Goal: Transaction & Acquisition: Purchase product/service

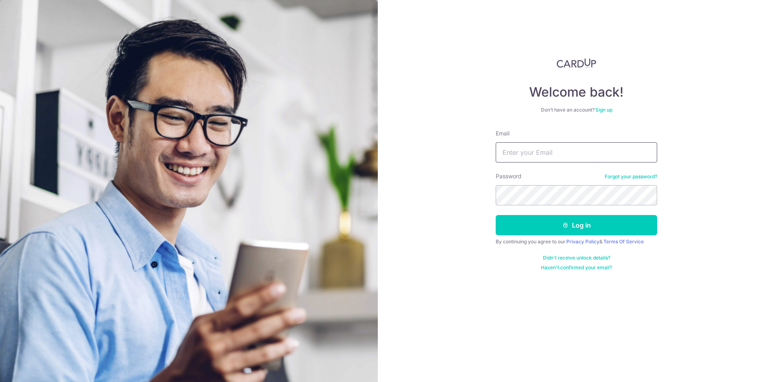
click at [519, 158] on input "Email" at bounding box center [577, 152] width 162 height 20
type input "gerardchee@yahoo.com"
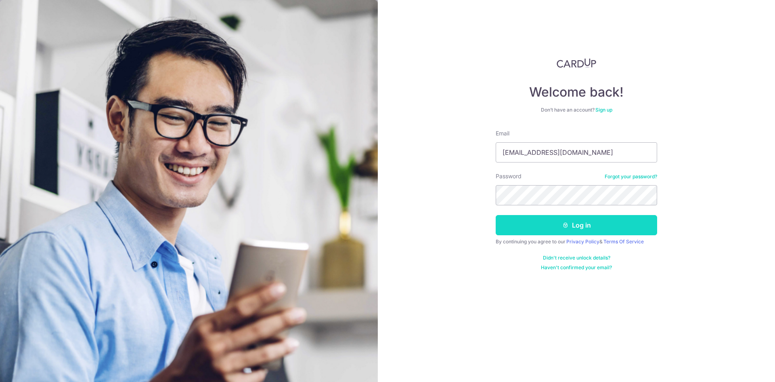
click at [546, 223] on button "Log in" at bounding box center [577, 225] width 162 height 20
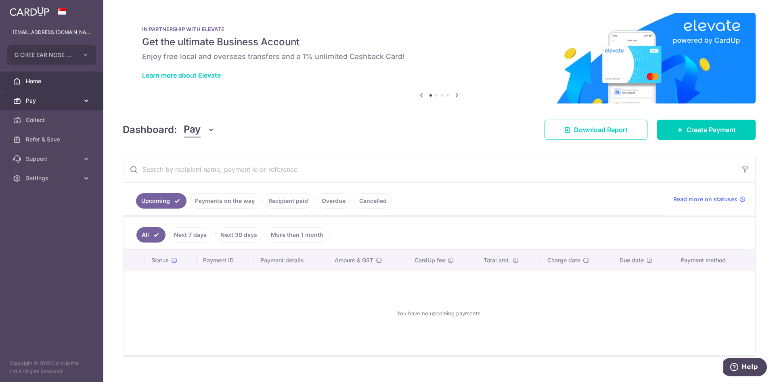
click at [83, 99] on icon at bounding box center [86, 101] width 8 height 8
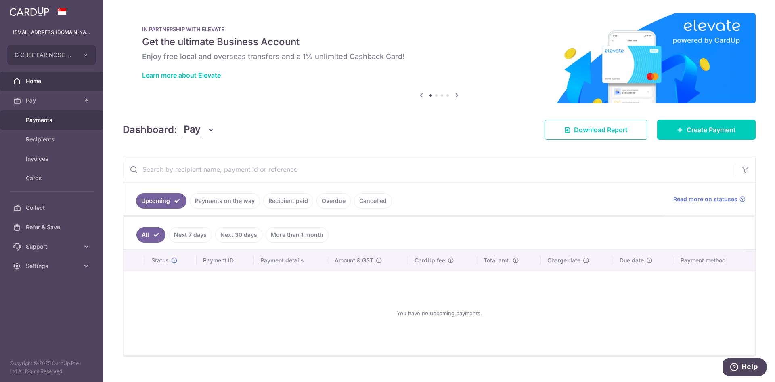
click at [38, 114] on link "Payments" at bounding box center [51, 119] width 103 height 19
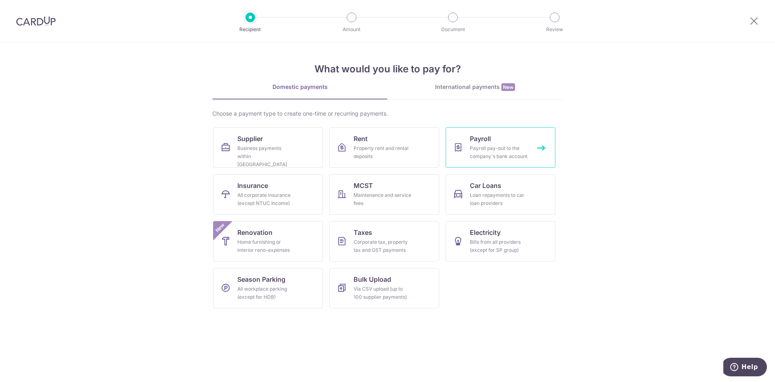
click at [488, 145] on div "Payroll pay-out to the company's bank account" at bounding box center [499, 152] width 58 height 16
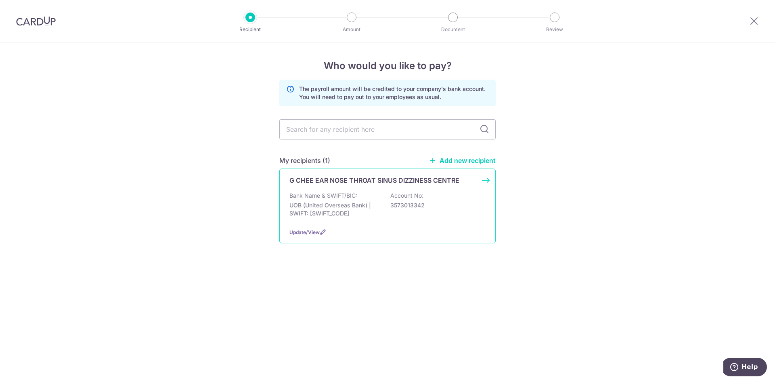
click at [325, 181] on p "G CHEE EAR NOSE THROAT SINUS DIZZINESS CENTRE" at bounding box center [375, 180] width 170 height 10
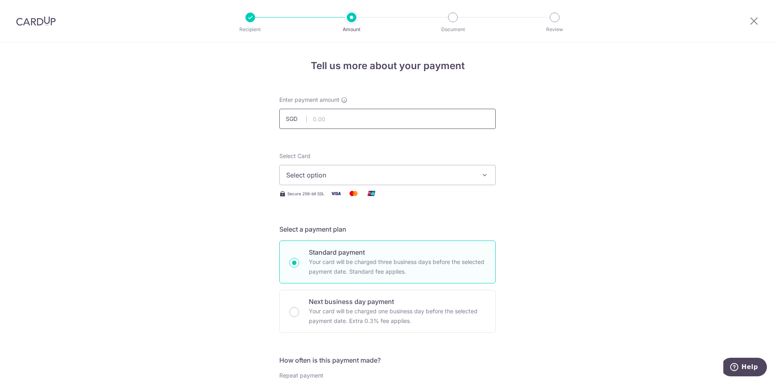
click at [314, 120] on input "text" at bounding box center [387, 119] width 216 height 20
click at [322, 123] on input "text" at bounding box center [387, 119] width 216 height 20
click at [343, 120] on input "70000" at bounding box center [387, 119] width 216 height 20
type input "70,000.00"
click at [430, 177] on span "Select option" at bounding box center [380, 175] width 188 height 10
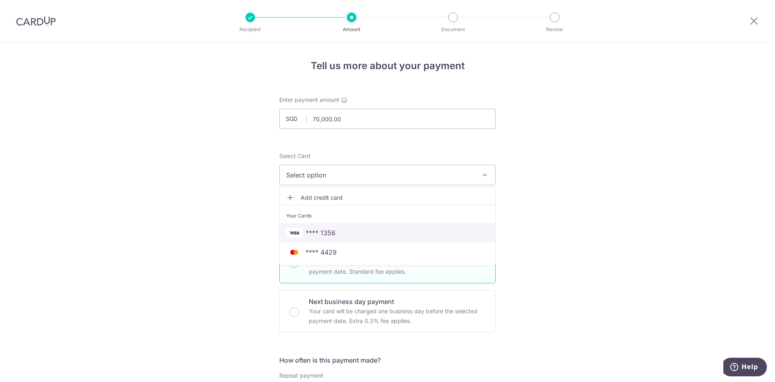
click at [329, 233] on span "**** 1356" at bounding box center [321, 233] width 30 height 10
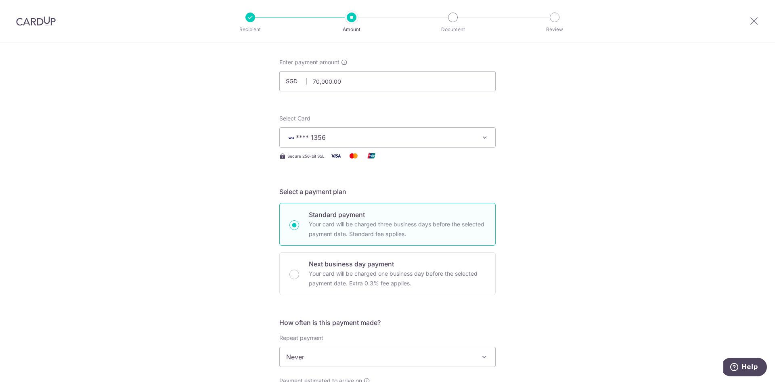
scroll to position [162, 0]
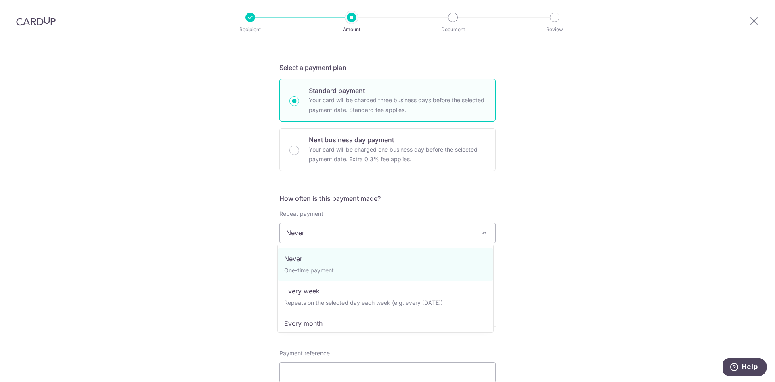
click at [350, 233] on span "Never" at bounding box center [388, 232] width 216 height 19
select select "3"
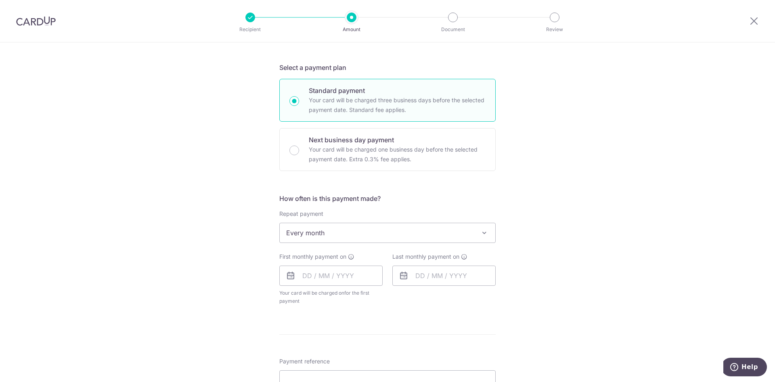
click at [289, 276] on icon at bounding box center [291, 276] width 10 height 10
click at [305, 275] on input "text" at bounding box center [330, 275] width 103 height 20
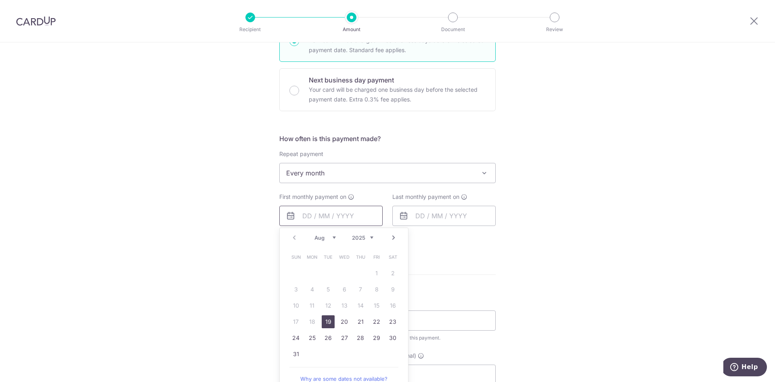
scroll to position [283, 0]
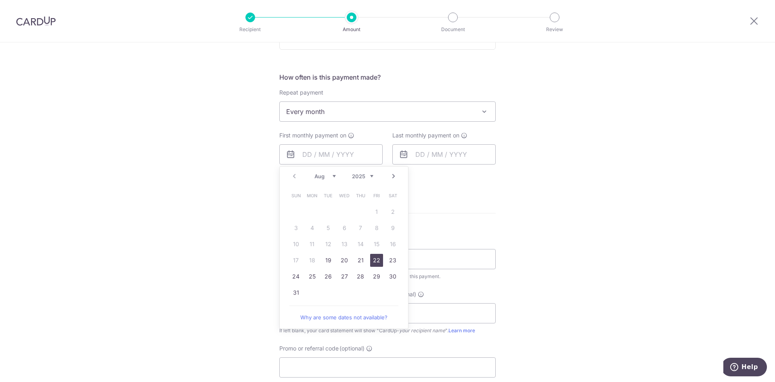
click at [374, 260] on link "22" at bounding box center [376, 260] width 13 height 13
type input "22/08/2025"
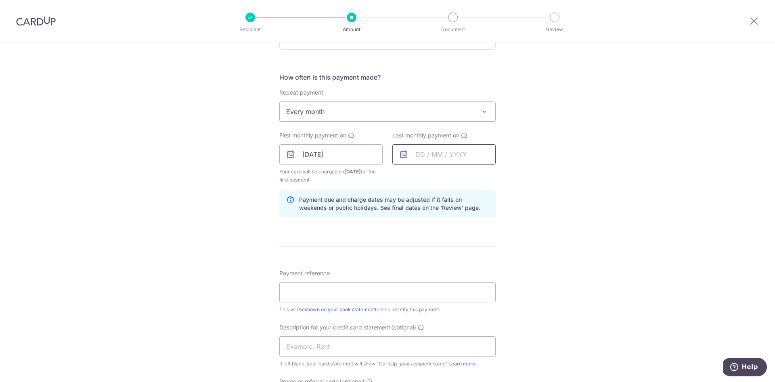
click at [416, 158] on input "text" at bounding box center [444, 154] width 103 height 20
click at [507, 175] on link "Next" at bounding box center [507, 176] width 10 height 10
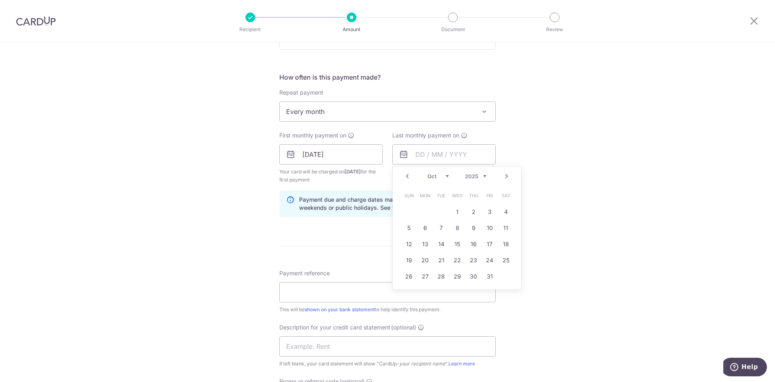
click at [507, 175] on link "Next" at bounding box center [507, 176] width 10 height 10
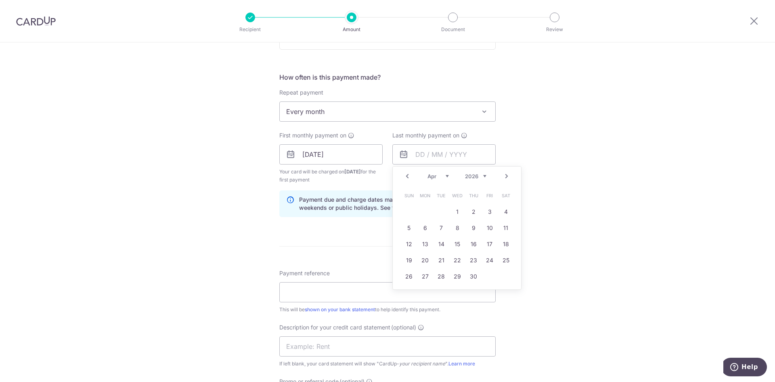
click at [507, 175] on link "Next" at bounding box center [507, 176] width 10 height 10
click at [453, 260] on link "22" at bounding box center [457, 260] width 13 height 13
type input "22/07/2026"
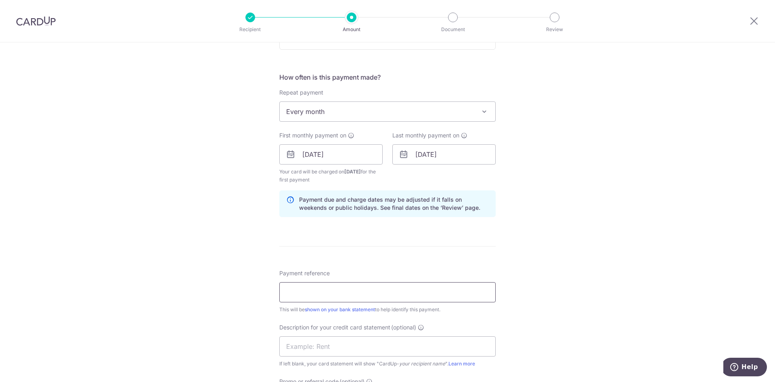
click at [297, 294] on input "Payment reference" at bounding box center [387, 292] width 216 height 20
type input "STAFF SALARY AM GER"
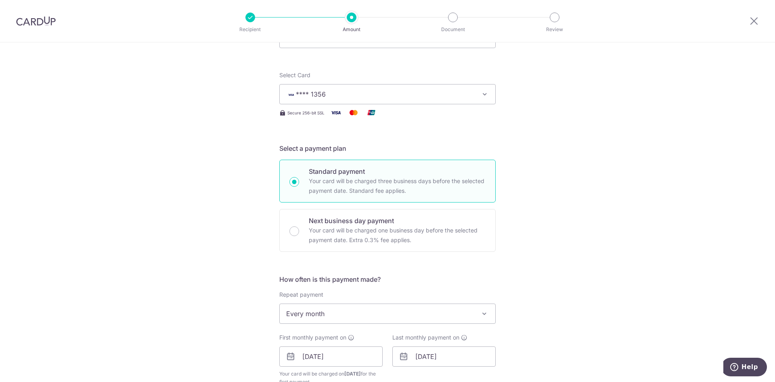
scroll to position [0, 0]
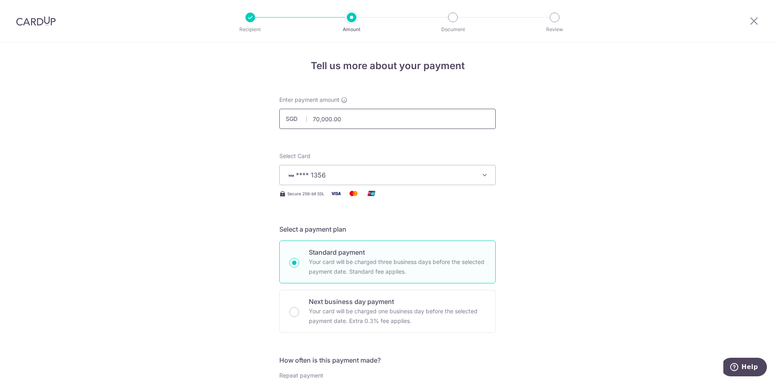
click at [316, 120] on input "70,000.00" at bounding box center [387, 119] width 216 height 20
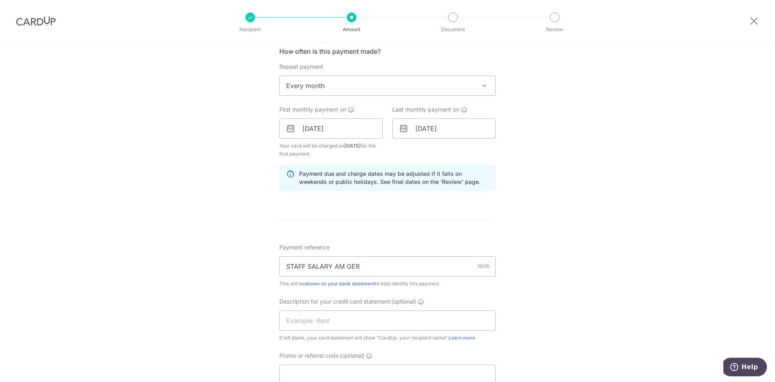
scroll to position [363, 0]
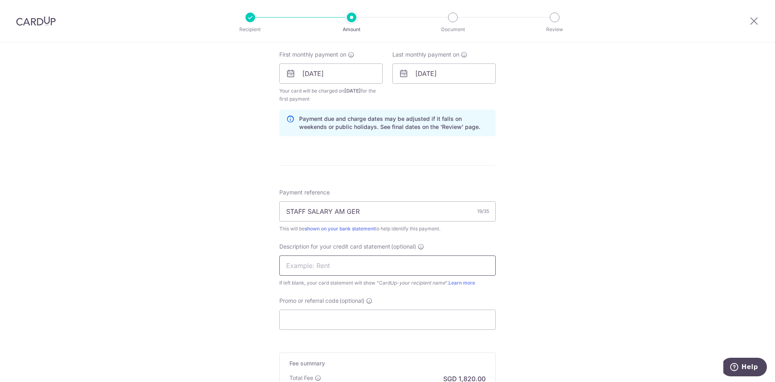
click at [331, 266] on input "text" at bounding box center [387, 265] width 216 height 20
type input "76,000.00"
type input "SALARY AM GER"
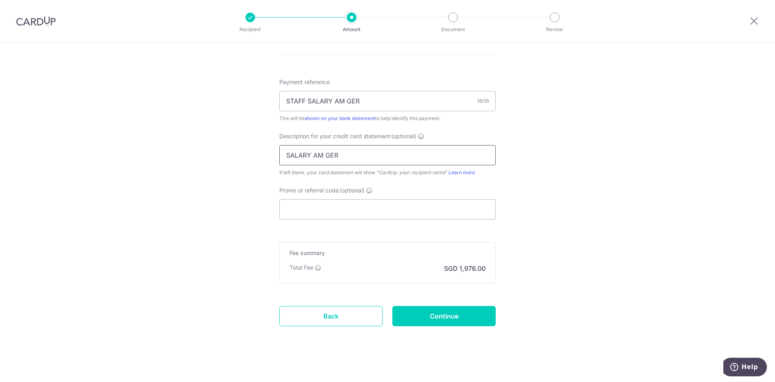
scroll to position [479, 0]
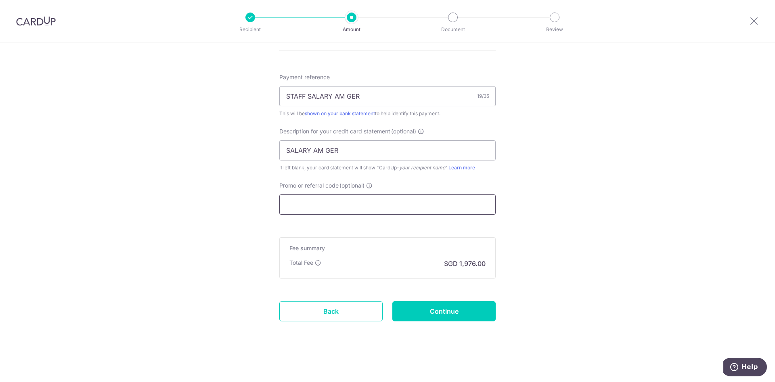
click at [285, 205] on input "Promo or referral code (optional)" at bounding box center [387, 204] width 216 height 20
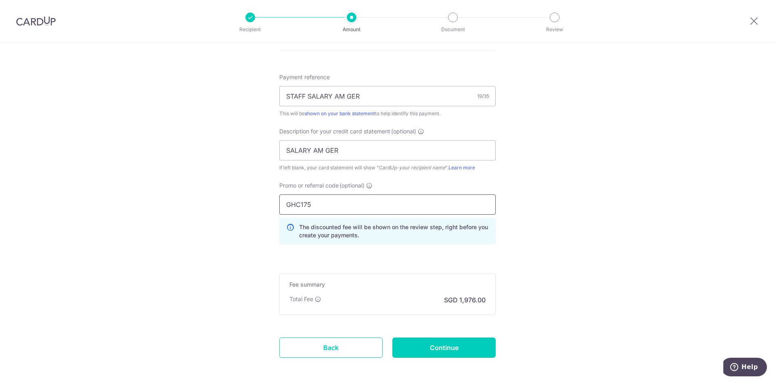
type input "GHC175"
click at [429, 347] on input "Continue" at bounding box center [444, 347] width 103 height 20
type input "Create Schedule"
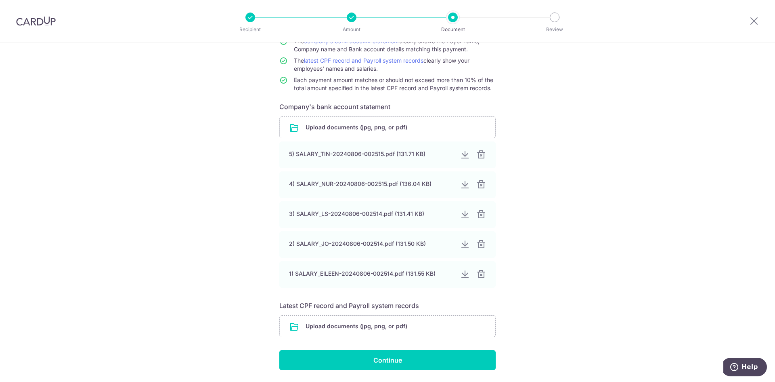
scroll to position [71, 0]
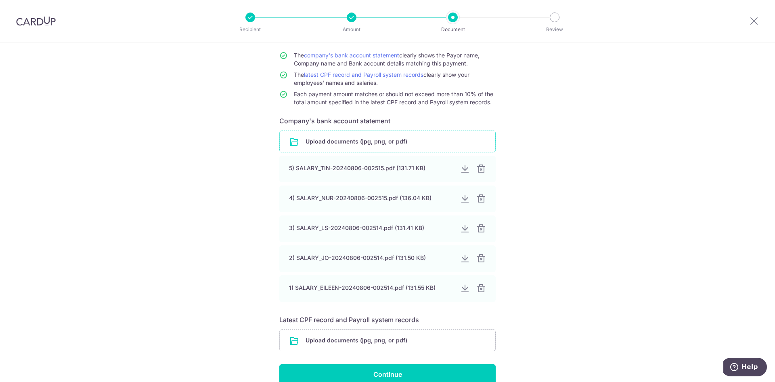
click at [316, 144] on input "file" at bounding box center [388, 141] width 216 height 21
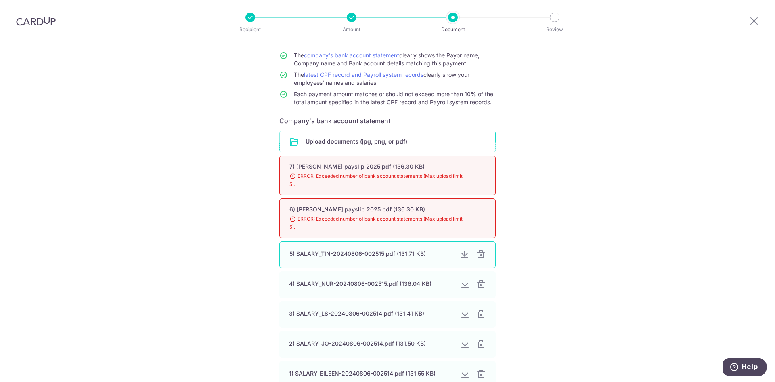
click at [478, 254] on div at bounding box center [481, 255] width 10 height 10
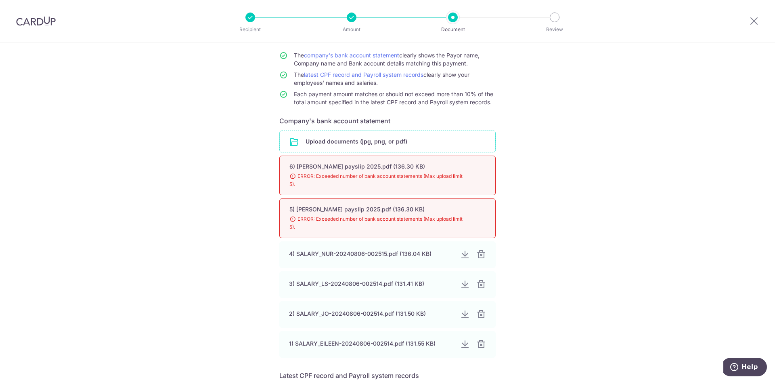
click at [478, 254] on div at bounding box center [482, 255] width 10 height 10
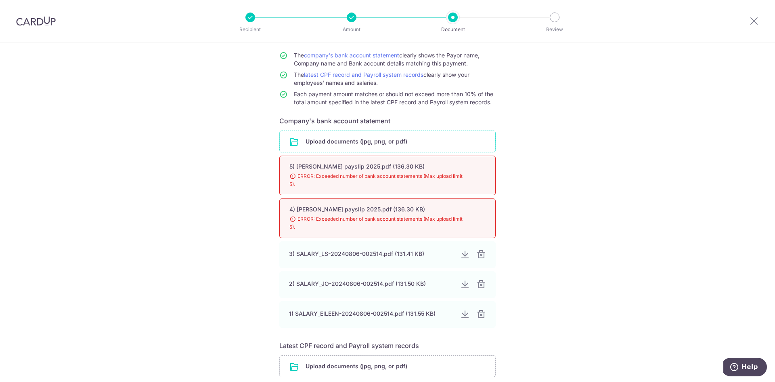
click at [478, 254] on div at bounding box center [482, 255] width 10 height 10
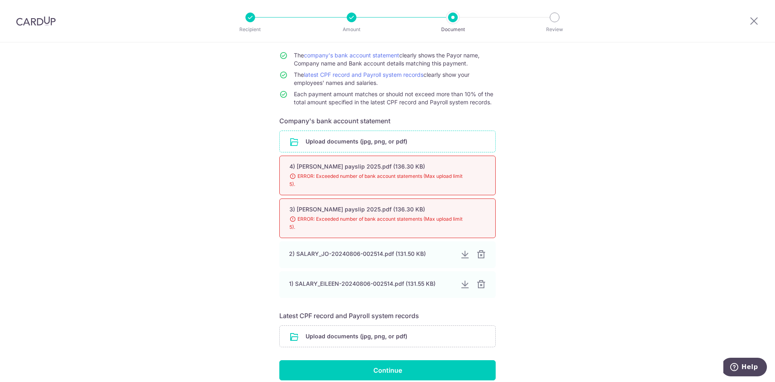
click at [478, 254] on div at bounding box center [482, 255] width 10 height 10
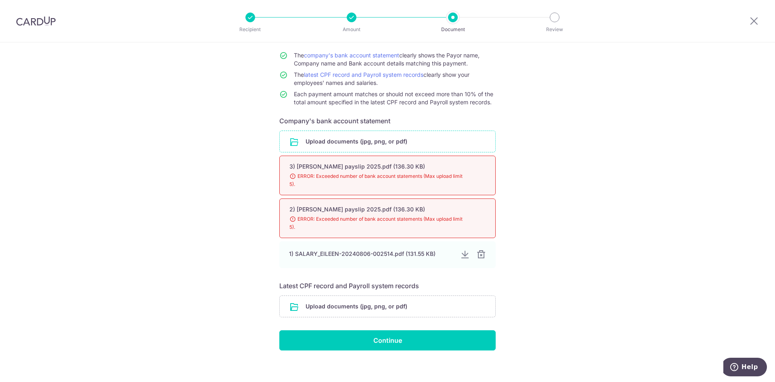
click at [478, 254] on div at bounding box center [482, 255] width 10 height 10
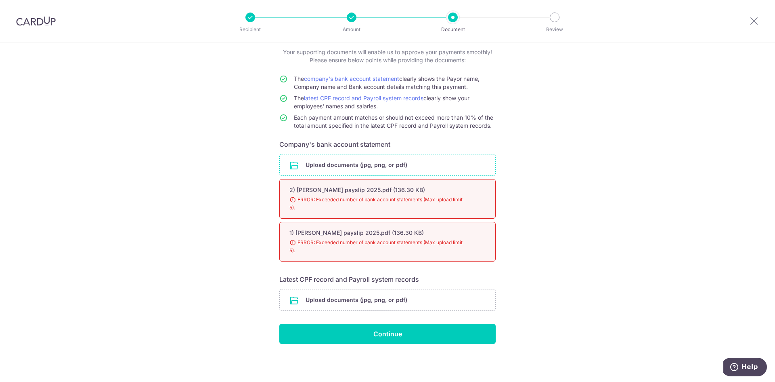
scroll to position [48, 0]
click at [534, 240] on div "Help us verify your payment Your supporting documents will enable us to approve…" at bounding box center [387, 188] width 775 height 387
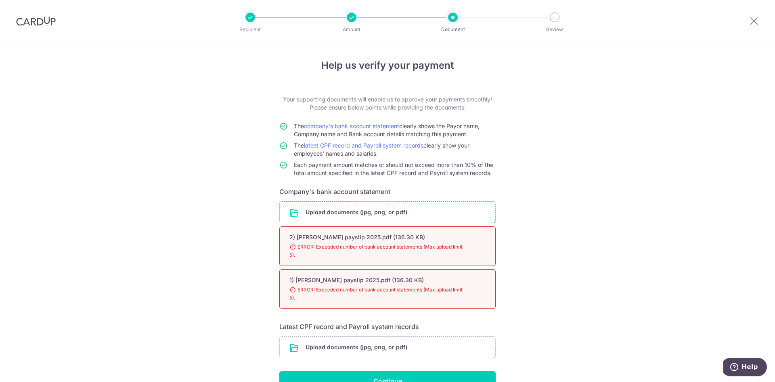
scroll to position [0, 0]
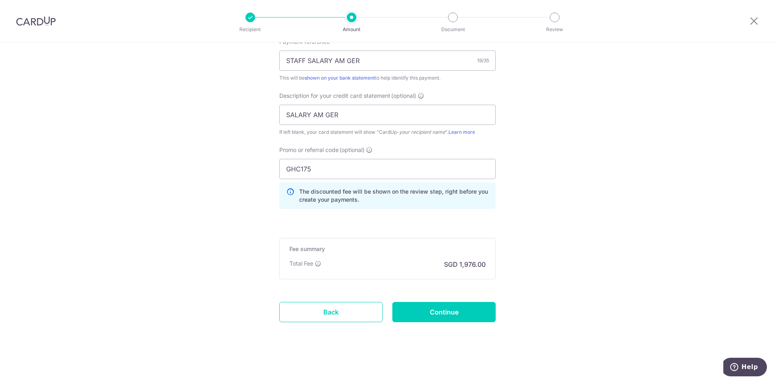
scroll to position [474, 0]
click at [451, 311] on input "Continue" at bounding box center [444, 311] width 103 height 20
type input "Update Schedule"
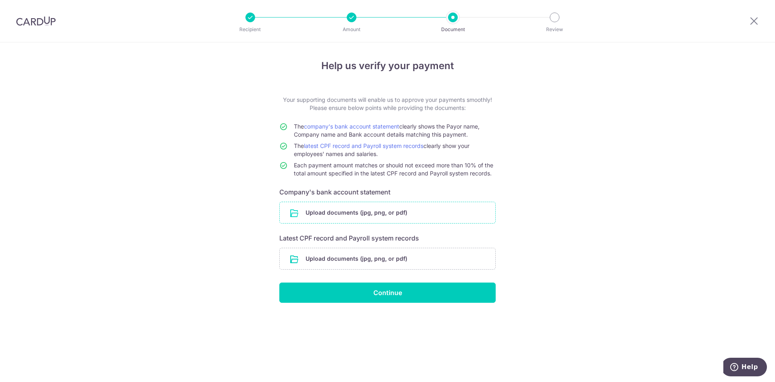
click at [350, 209] on input "file" at bounding box center [388, 212] width 216 height 21
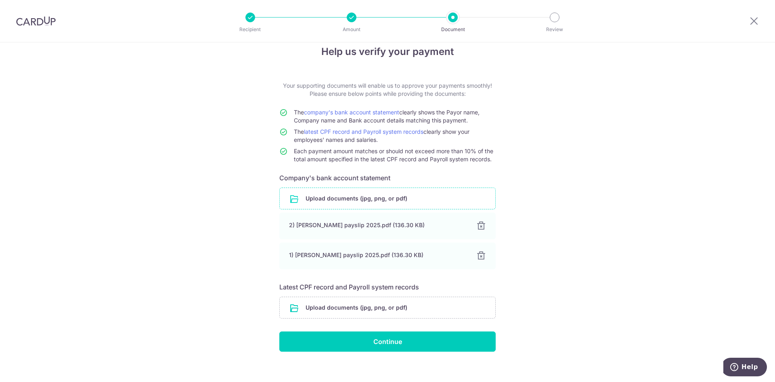
scroll to position [22, 0]
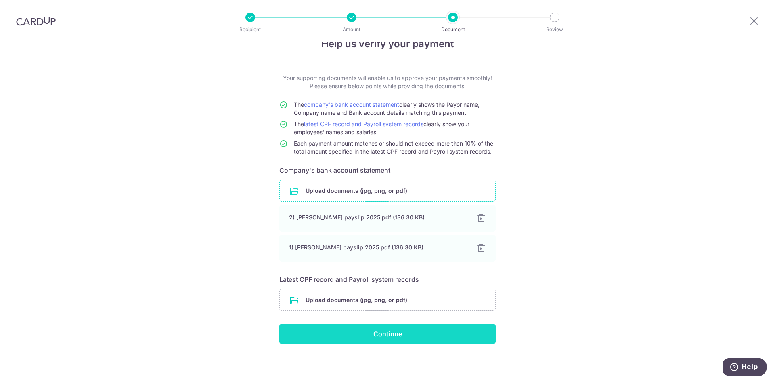
click at [389, 333] on input "Continue" at bounding box center [387, 333] width 216 height 20
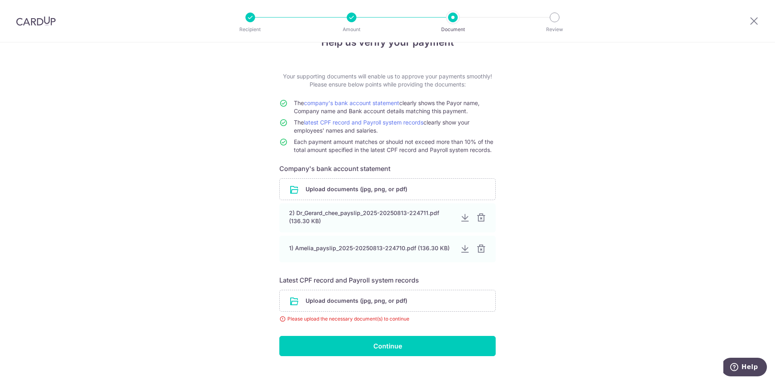
scroll to position [36, 0]
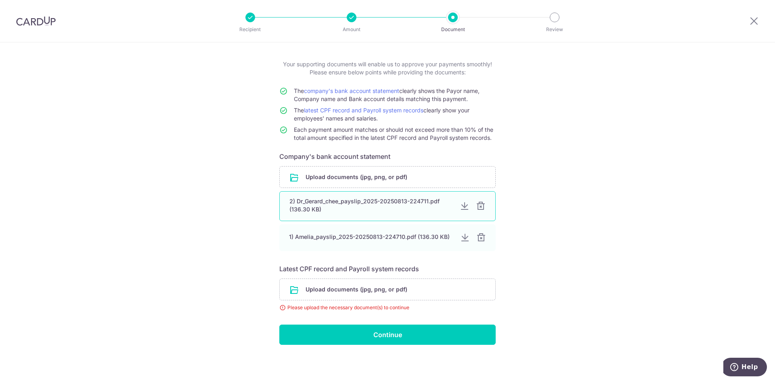
click at [478, 203] on div at bounding box center [481, 206] width 10 height 10
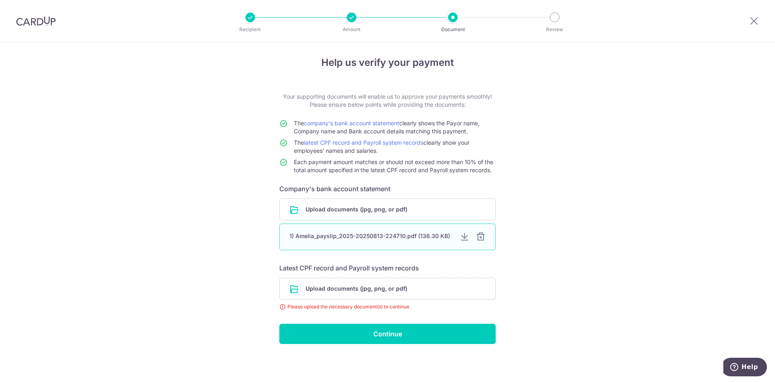
click at [479, 231] on div "1) Amelia_payslip_2025-20250813-224710.pdf (136.30 KB)" at bounding box center [387, 236] width 216 height 27
click at [478, 237] on div at bounding box center [481, 237] width 10 height 10
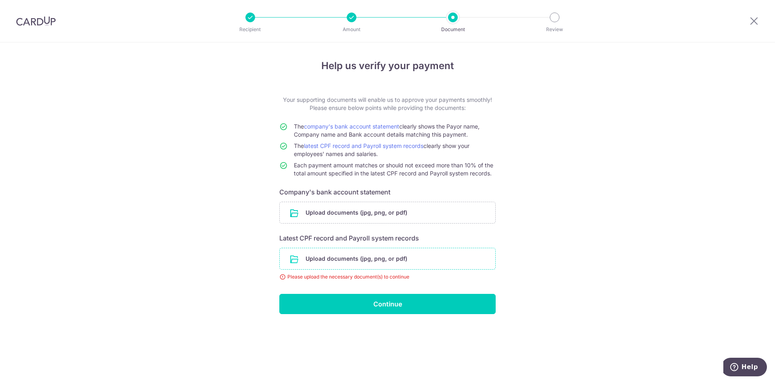
click at [339, 261] on input "file" at bounding box center [388, 258] width 216 height 21
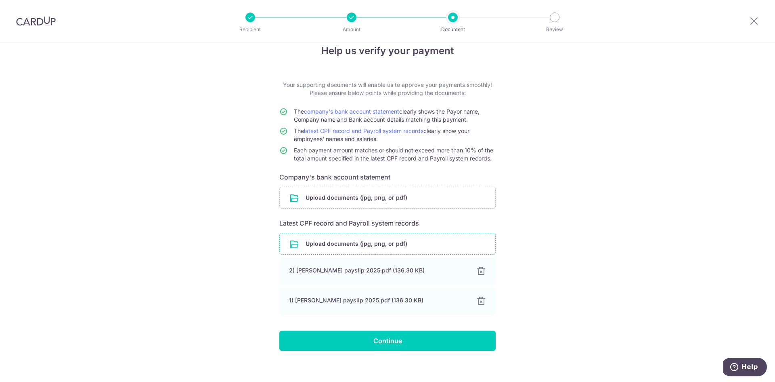
scroll to position [22, 0]
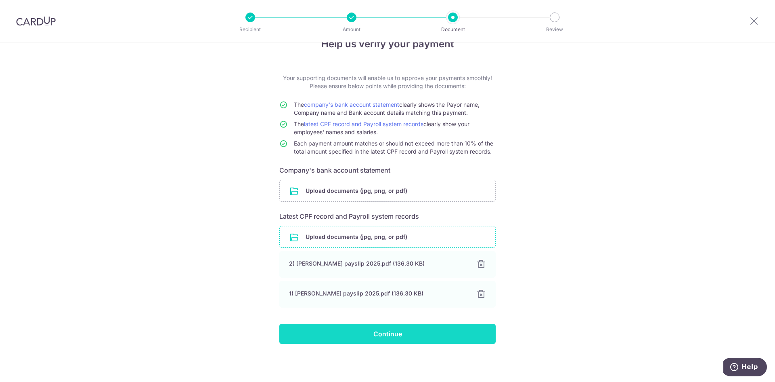
click at [394, 334] on input "Continue" at bounding box center [387, 333] width 216 height 20
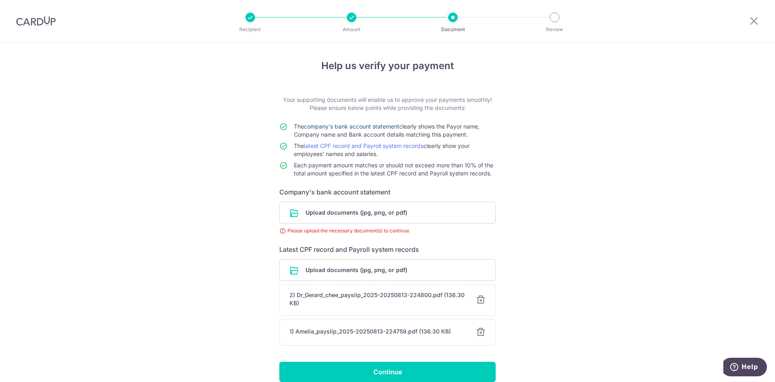
click at [379, 125] on link "company's bank account statement" at bounding box center [351, 126] width 95 height 7
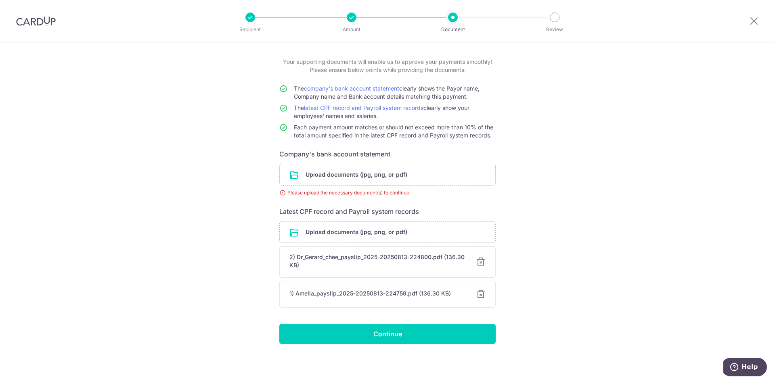
click at [479, 261] on div at bounding box center [481, 262] width 10 height 10
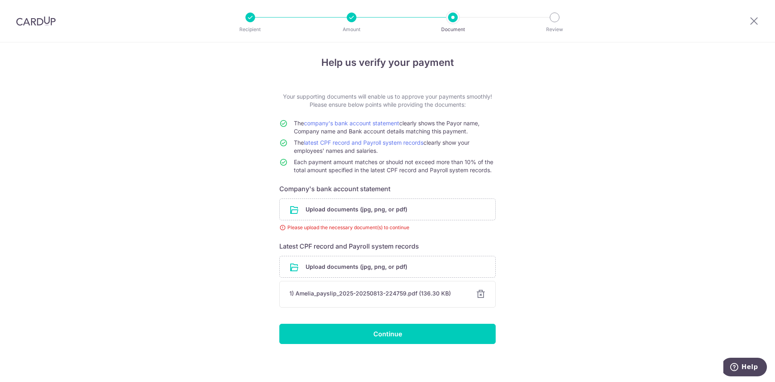
click at [477, 292] on div at bounding box center [481, 294] width 10 height 10
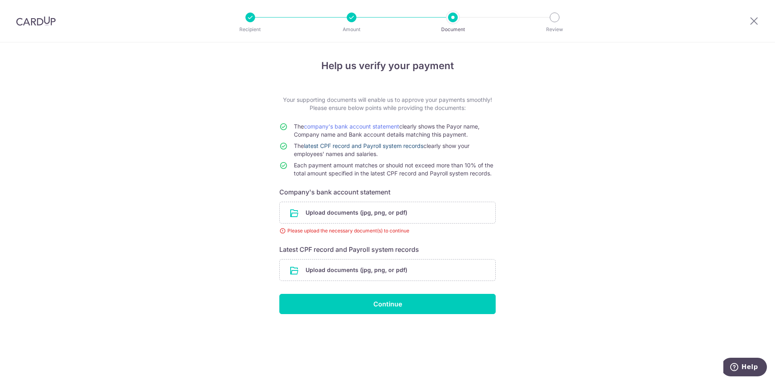
click at [375, 145] on link "latest CPF record and Payroll system records" at bounding box center [364, 145] width 120 height 7
